Goal: Task Accomplishment & Management: Manage account settings

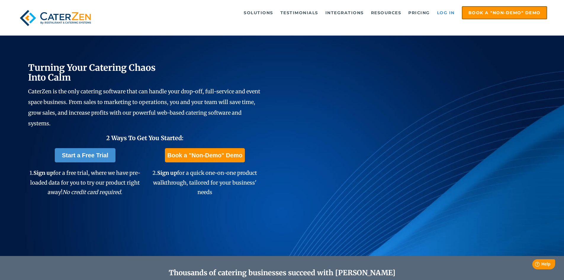
click at [440, 12] on link "Log in" at bounding box center [446, 13] width 24 height 12
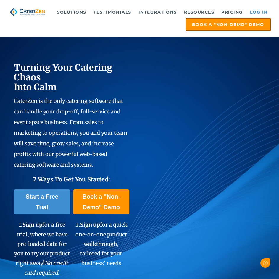
click at [253, 13] on link "Log in" at bounding box center [259, 12] width 24 height 12
click at [264, 10] on link "Log in" at bounding box center [259, 12] width 24 height 12
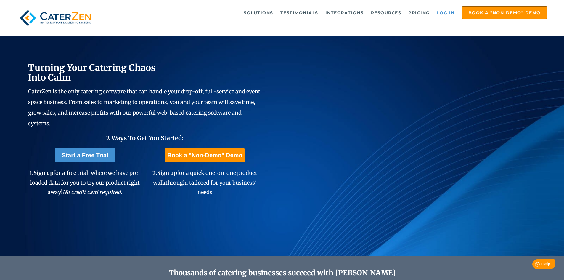
click at [450, 14] on link "Log in" at bounding box center [446, 13] width 24 height 12
click at [442, 13] on link "Log in" at bounding box center [446, 13] width 24 height 12
